Goal: Information Seeking & Learning: Check status

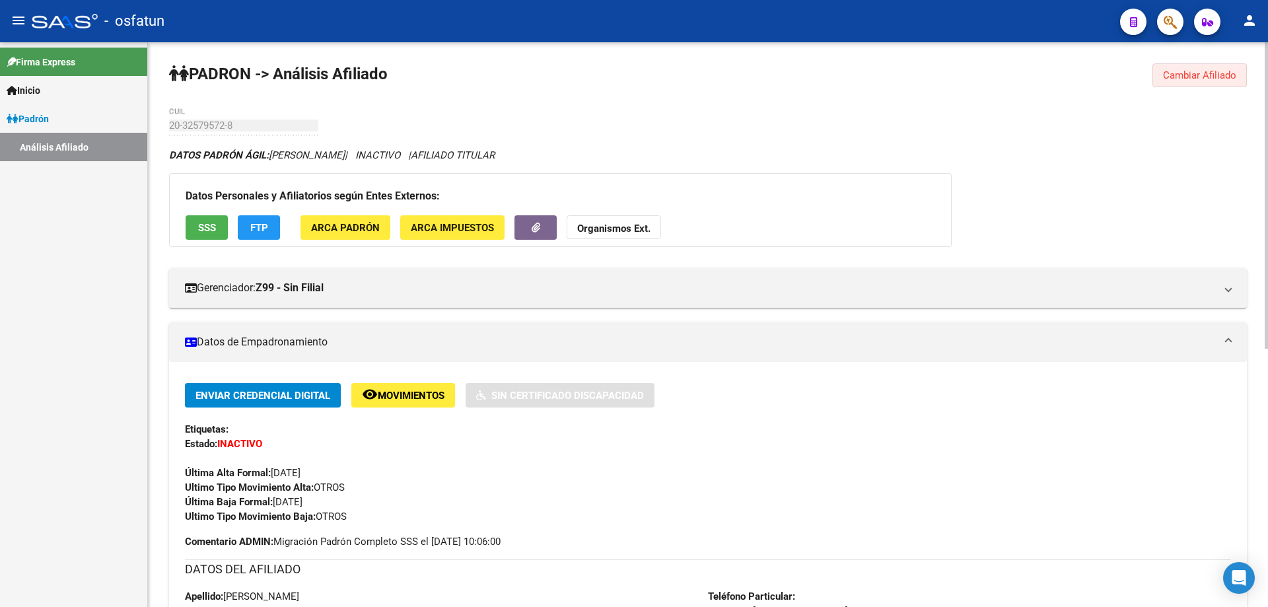
click at [1206, 85] on button "Cambiar Afiliado" at bounding box center [1200, 75] width 94 height 24
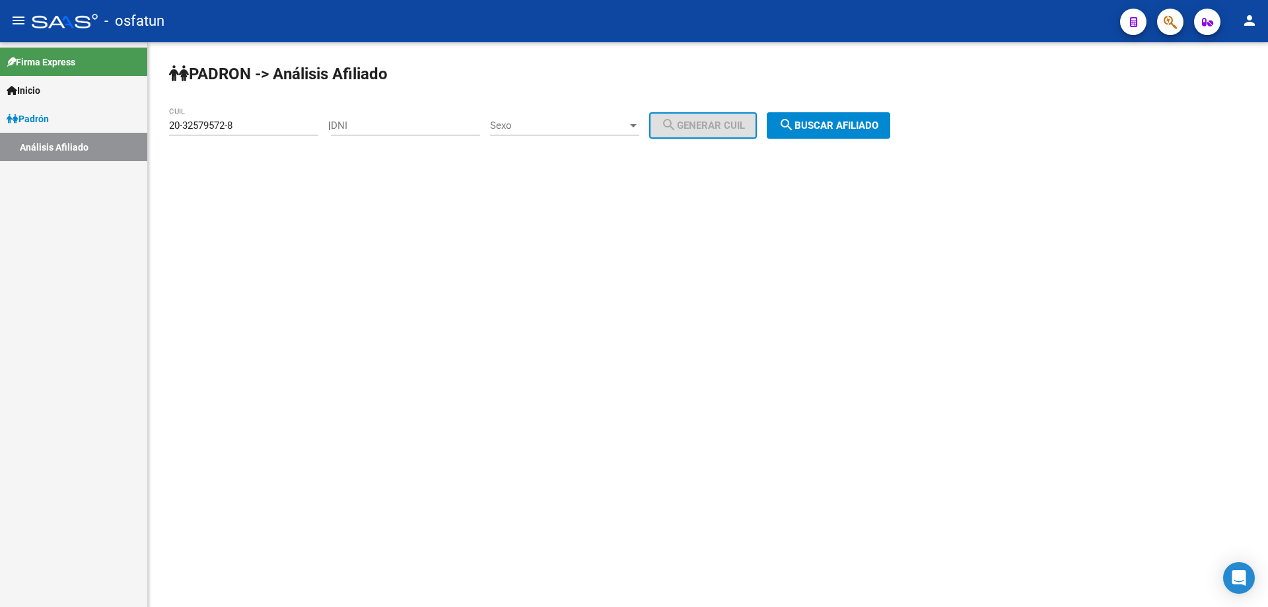
click at [303, 124] on input "20-32579572-8" at bounding box center [243, 126] width 149 height 12
click at [301, 124] on input "20-32579572-8" at bounding box center [243, 126] width 149 height 12
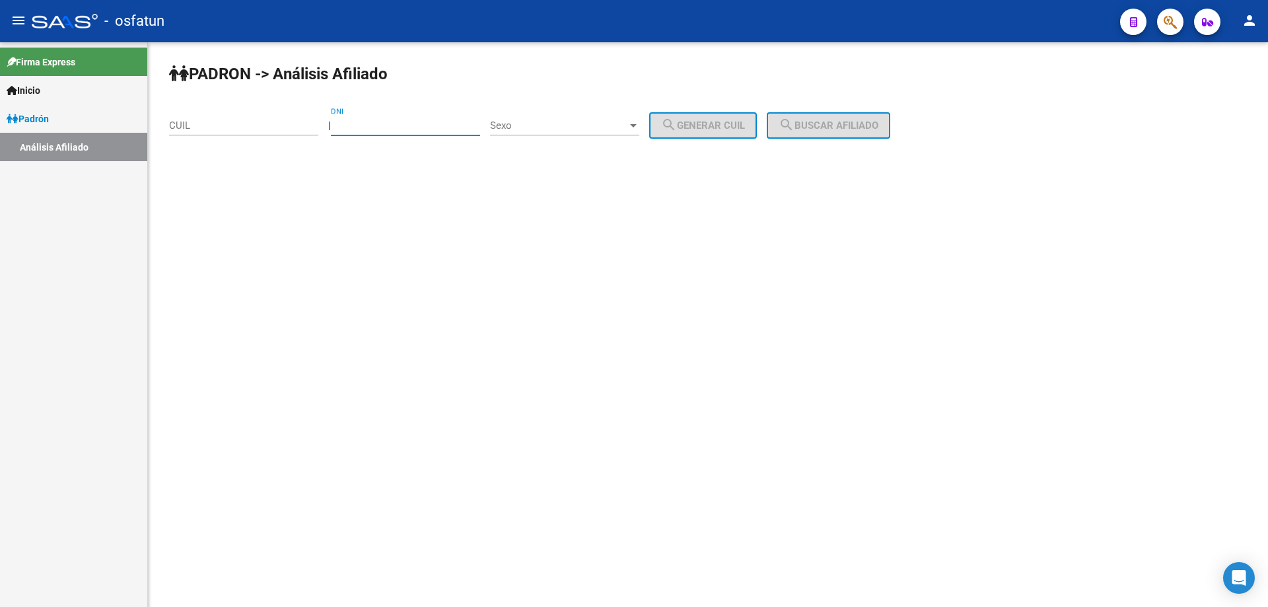
click at [377, 125] on input "DNI" at bounding box center [405, 126] width 149 height 12
paste input "26040109"
type input "26040109"
click at [603, 132] on div "Sexo Sexo" at bounding box center [564, 121] width 149 height 28
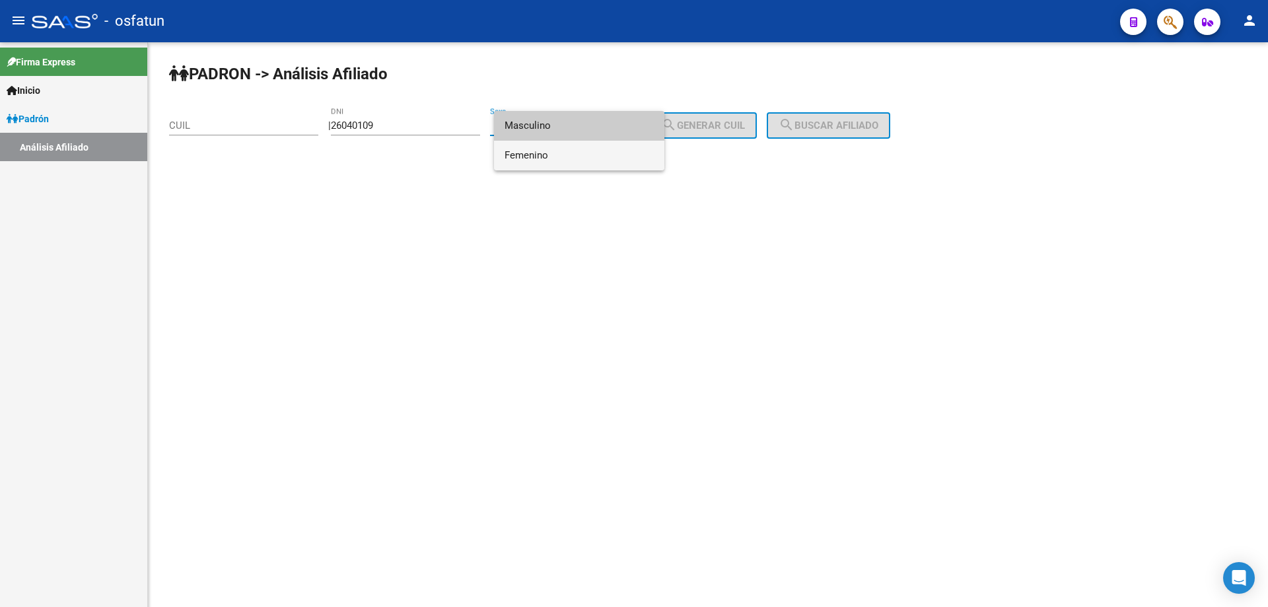
click at [589, 157] on span "Femenino" at bounding box center [579, 156] width 149 height 30
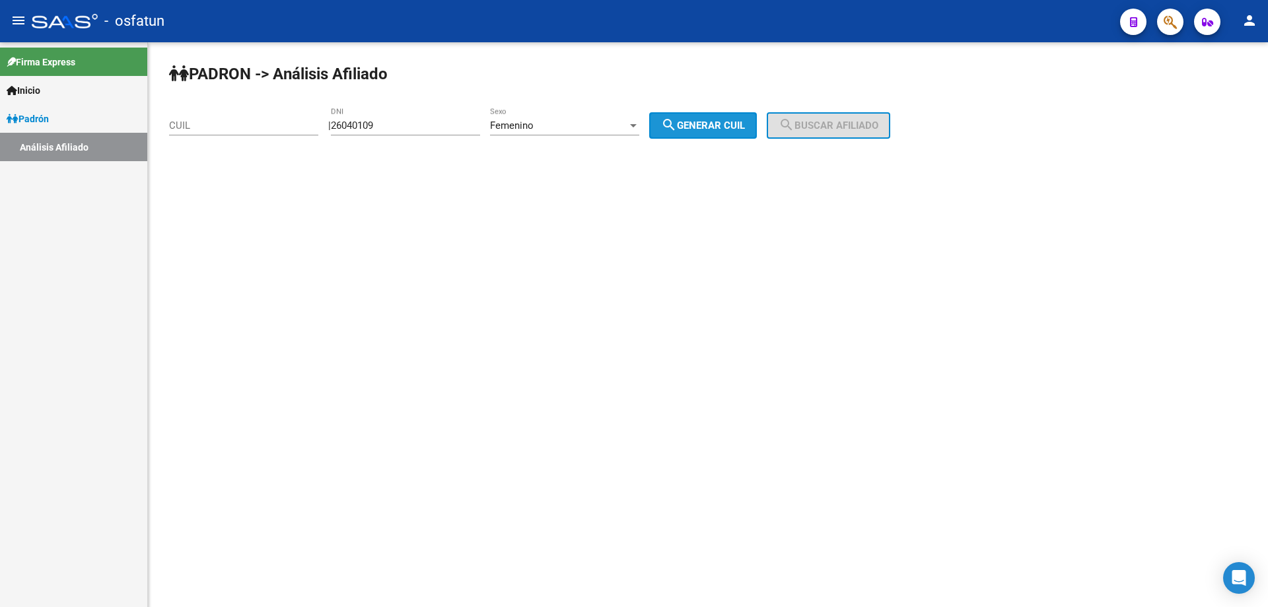
click at [705, 135] on button "search Generar CUIL" at bounding box center [703, 125] width 108 height 26
type input "27-26040109-8"
click at [831, 131] on span "search Buscar afiliado" at bounding box center [829, 126] width 100 height 12
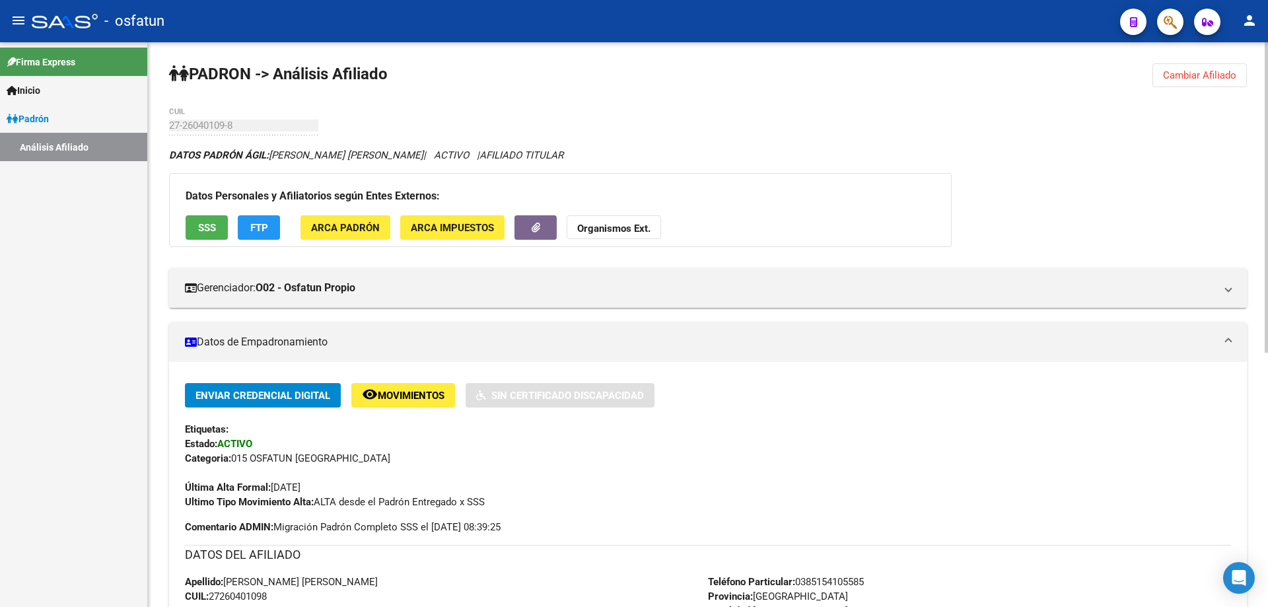
click at [627, 226] on strong "Organismos Ext." at bounding box center [613, 229] width 73 height 12
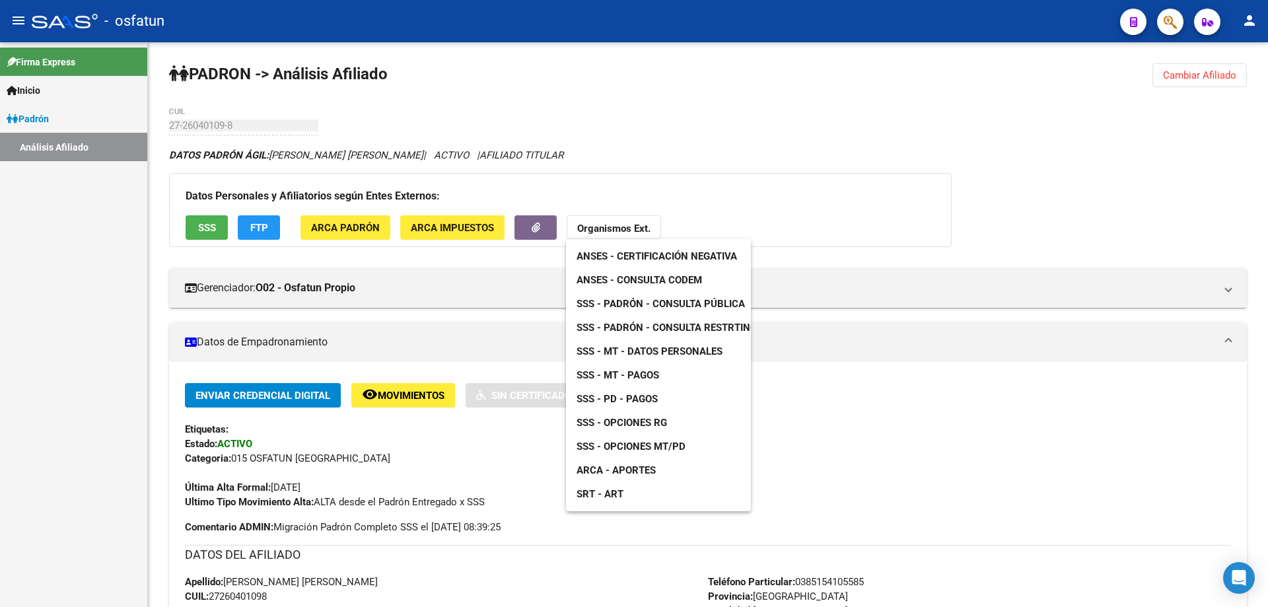
click at [652, 284] on span "ANSES - Consulta CODEM" at bounding box center [639, 280] width 125 height 12
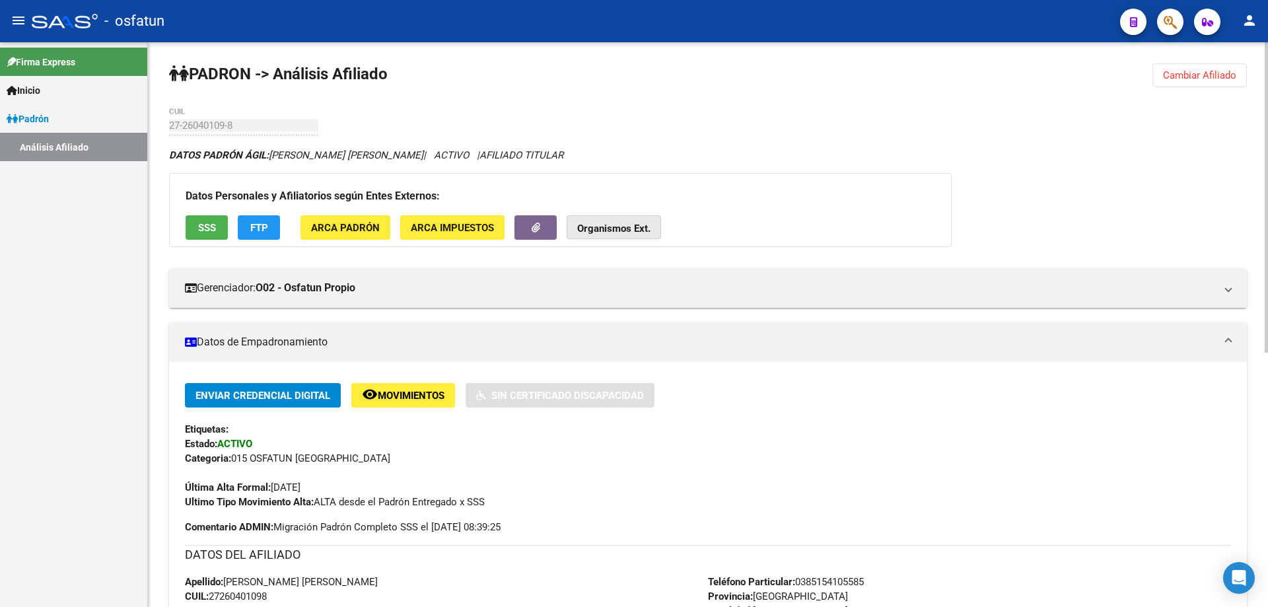
click at [650, 232] on button "Organismos Ext." at bounding box center [614, 227] width 94 height 24
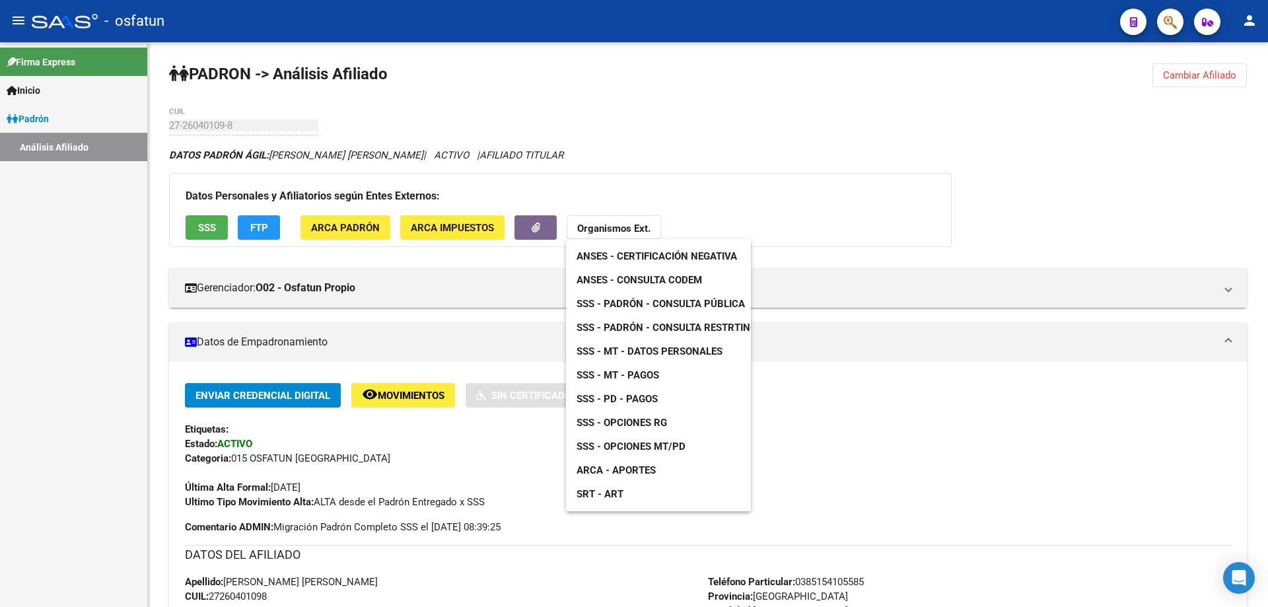
click at [645, 301] on span "SSS - Padrón - Consulta Pública" at bounding box center [661, 304] width 168 height 12
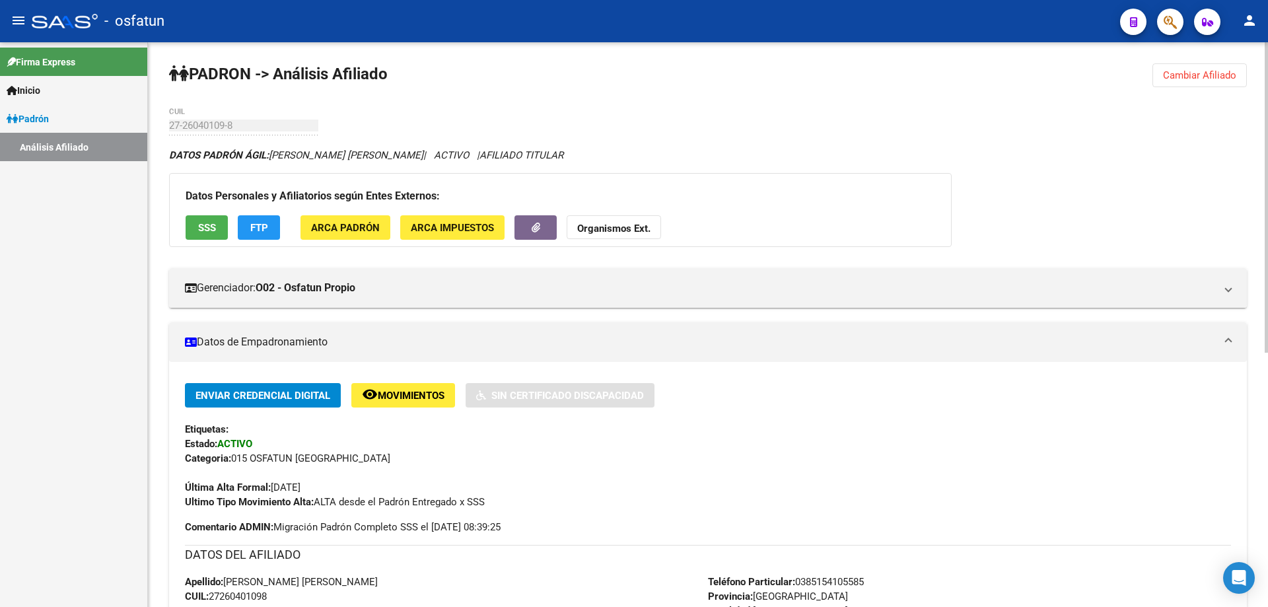
click at [653, 219] on button "Organismos Ext." at bounding box center [614, 227] width 94 height 24
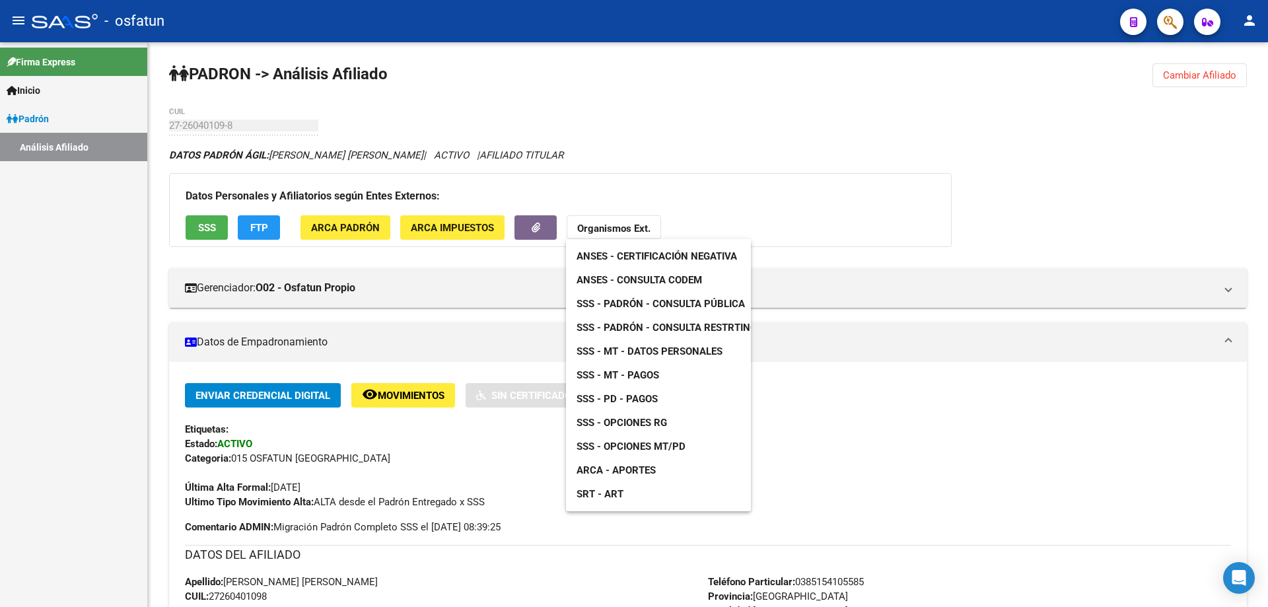
click at [643, 397] on span "SSS - PD - Pagos" at bounding box center [617, 399] width 81 height 12
